Goal: Information Seeking & Learning: Check status

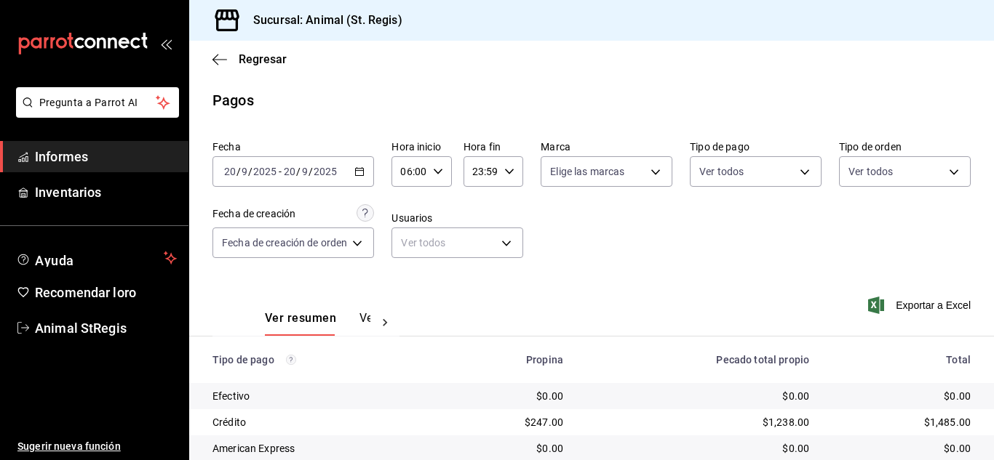
scroll to position [183, 0]
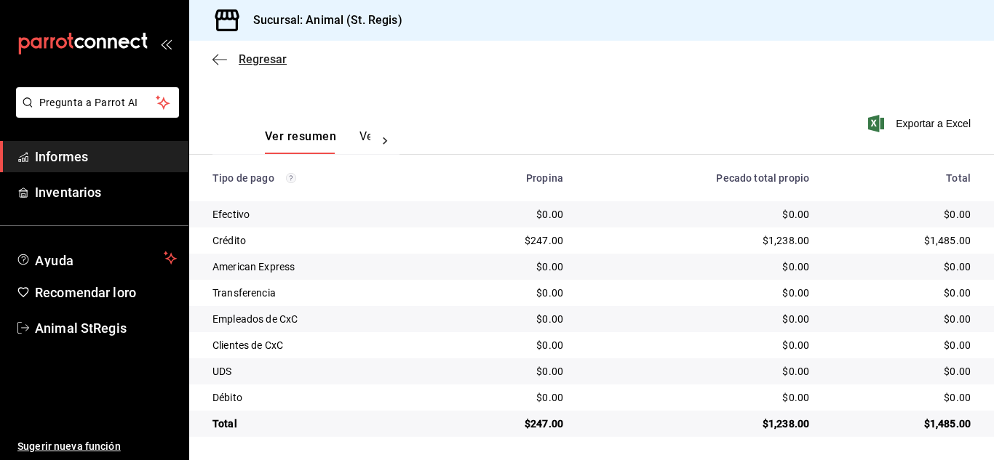
click at [263, 60] on font "Regresar" at bounding box center [263, 59] width 48 height 14
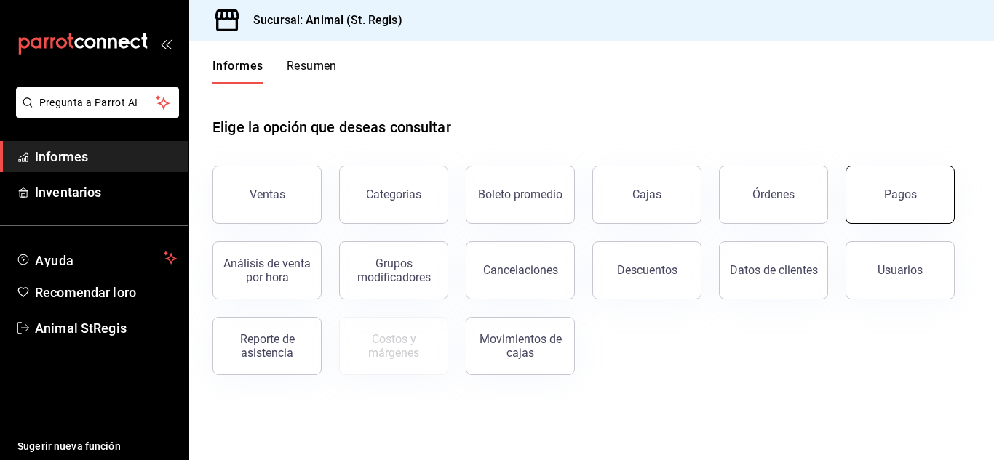
click at [914, 193] on font "Pagos" at bounding box center [900, 195] width 33 height 14
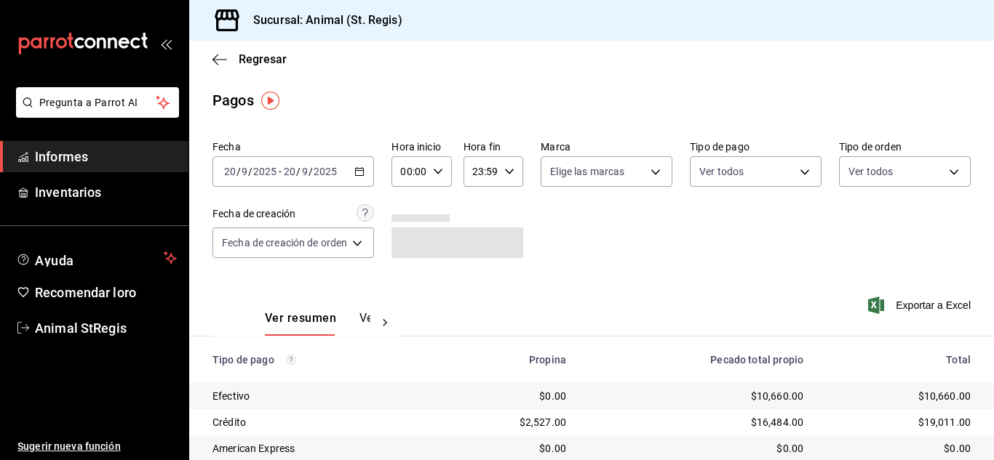
click at [442, 169] on \(Stroke\) "button" at bounding box center [438, 171] width 9 height 5
drag, startPoint x: 403, startPoint y: 277, endPoint x: 436, endPoint y: 268, distance: 33.9
click at [407, 276] on font "02" at bounding box center [408, 279] width 12 height 12
type input "02:00"
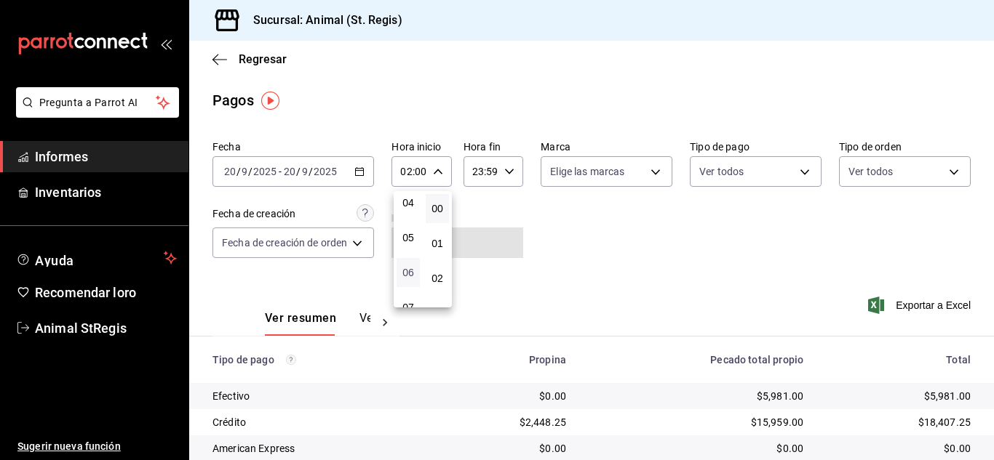
click at [404, 273] on font "06" at bounding box center [408, 273] width 12 height 12
type input "06:00"
drag, startPoint x: 991, startPoint y: 251, endPoint x: 983, endPoint y: 415, distance: 164.6
click at [983, 415] on div at bounding box center [497, 230] width 994 height 460
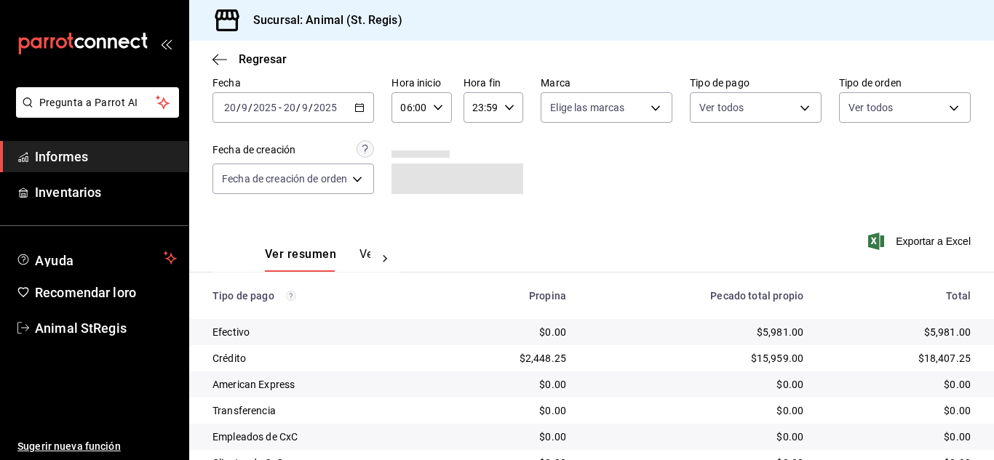
scroll to position [183, 0]
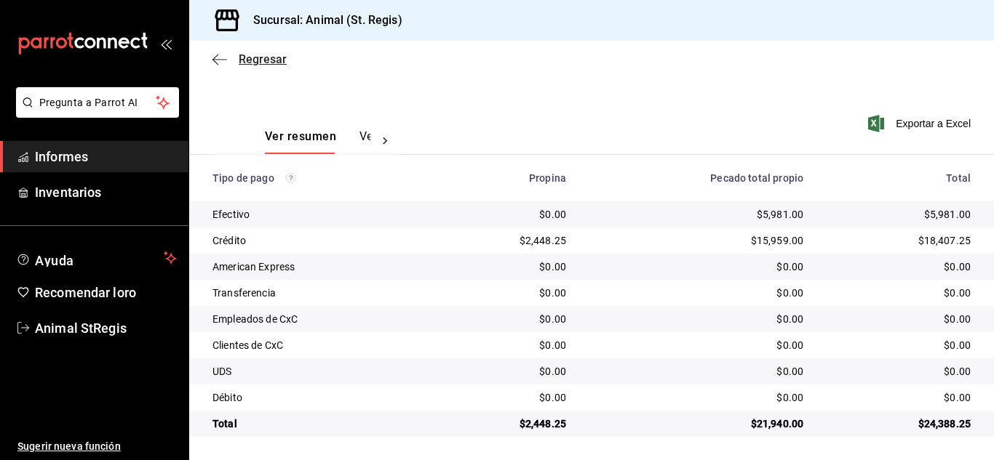
click at [266, 54] on font "Regresar" at bounding box center [263, 59] width 48 height 14
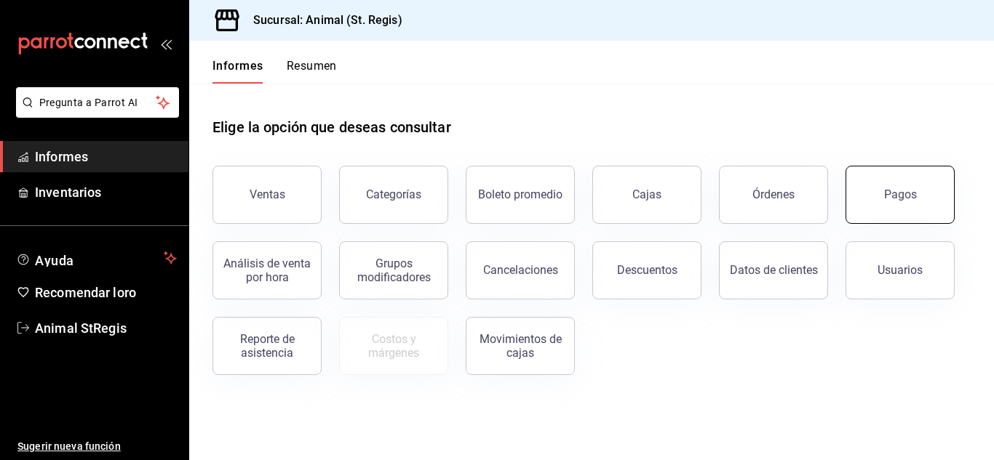
click at [906, 193] on font "Pagos" at bounding box center [900, 195] width 33 height 14
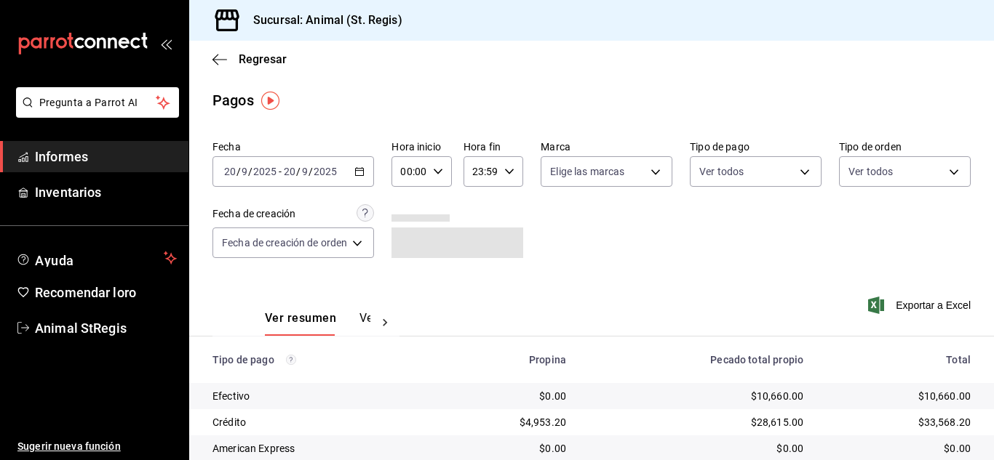
click at [442, 173] on icon "button" at bounding box center [438, 172] width 10 height 10
click at [416, 280] on button "02" at bounding box center [407, 278] width 23 height 29
type input "02:00"
click at [406, 275] on font "06" at bounding box center [408, 273] width 12 height 12
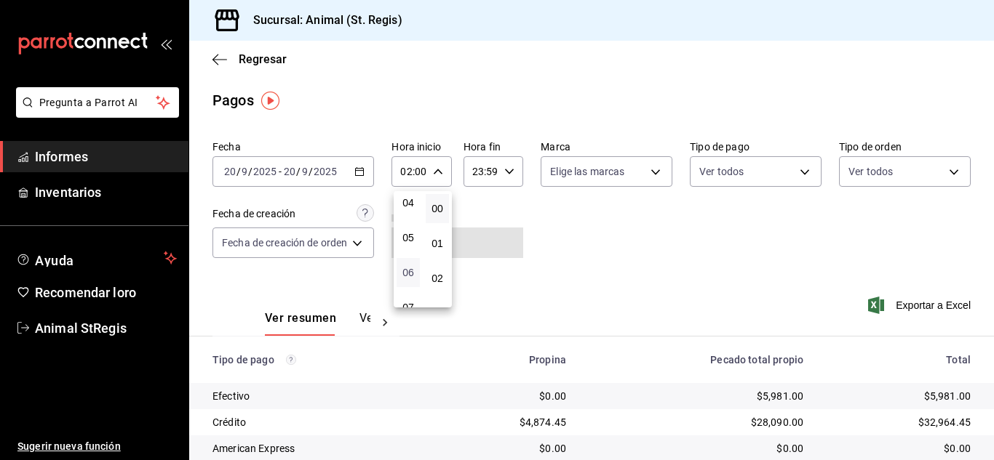
type input "06:00"
drag, startPoint x: 986, startPoint y: 247, endPoint x: 987, endPoint y: 347, distance: 100.4
click at [990, 349] on div at bounding box center [497, 230] width 994 height 460
click at [862, 252] on div "Fecha [DATE] [DATE] - [DATE] [DATE] Hora inicio 06:00 Hora inicio Hora fin 23:5…" at bounding box center [591, 205] width 758 height 141
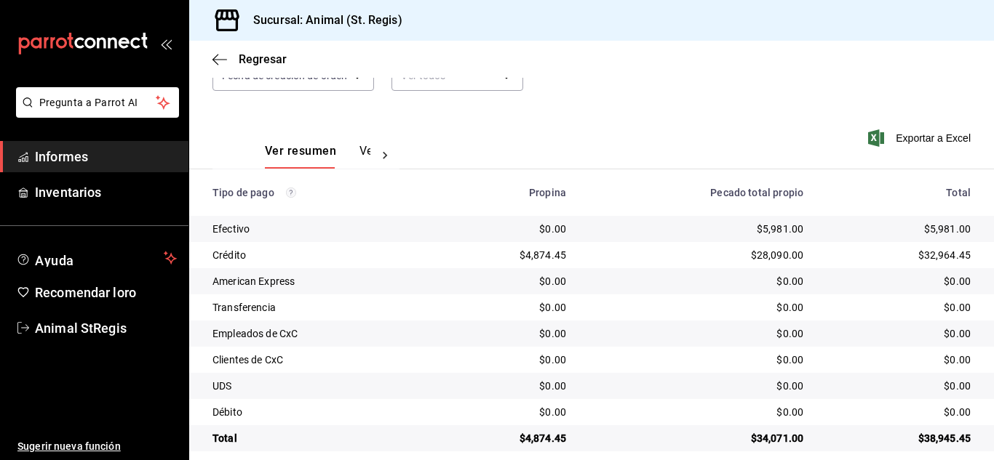
scroll to position [183, 0]
